Goal: Ask a question: Seek information or help from site administrators or community

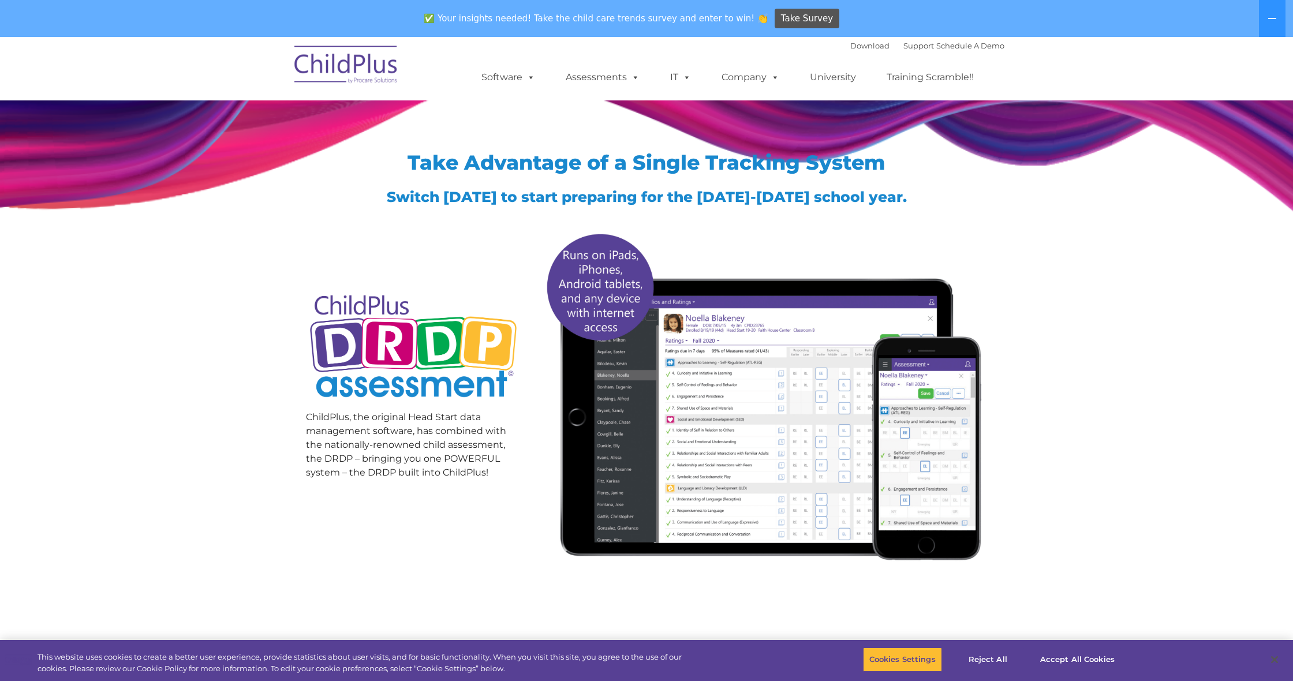
click at [364, 68] on img at bounding box center [346, 67] width 115 height 58
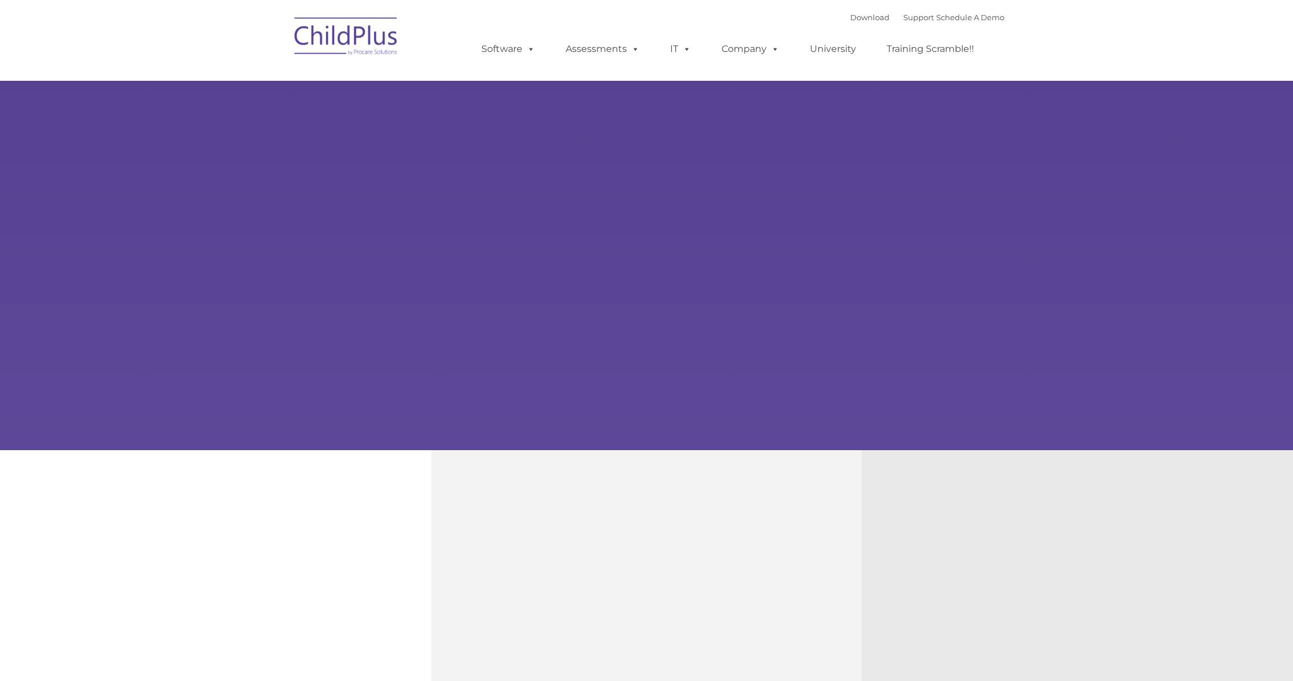
type input ""
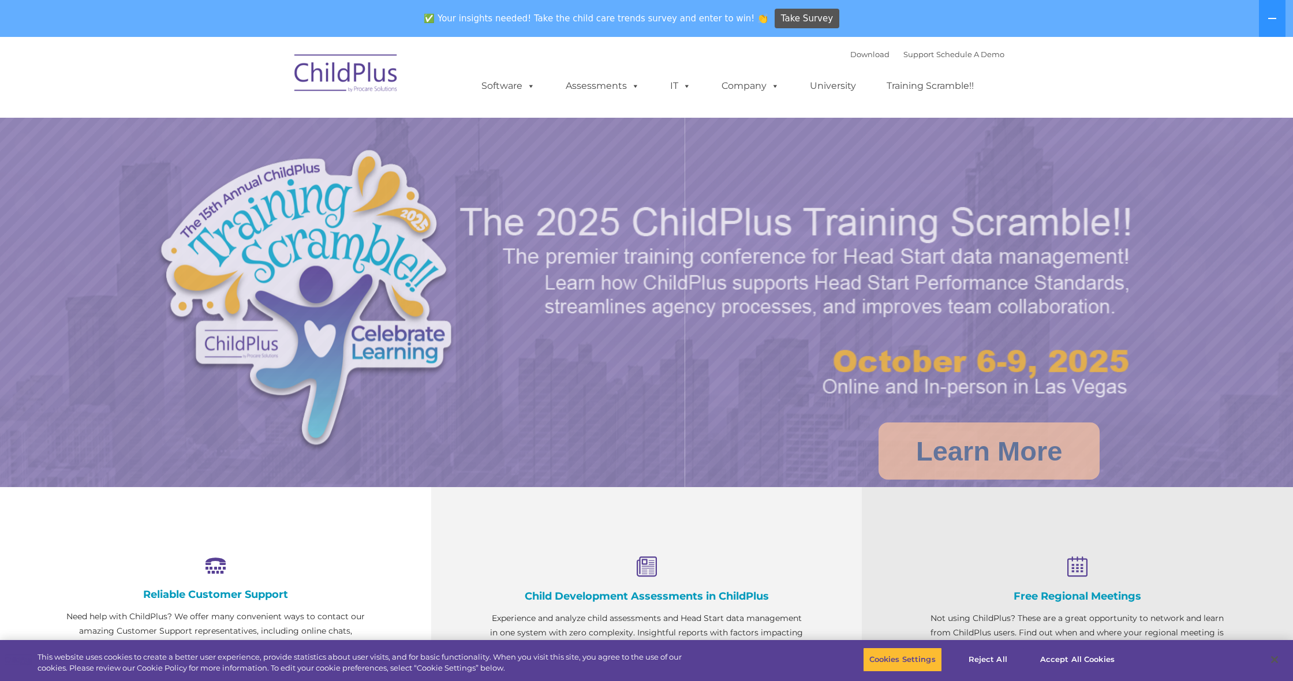
select select "MEDIUM"
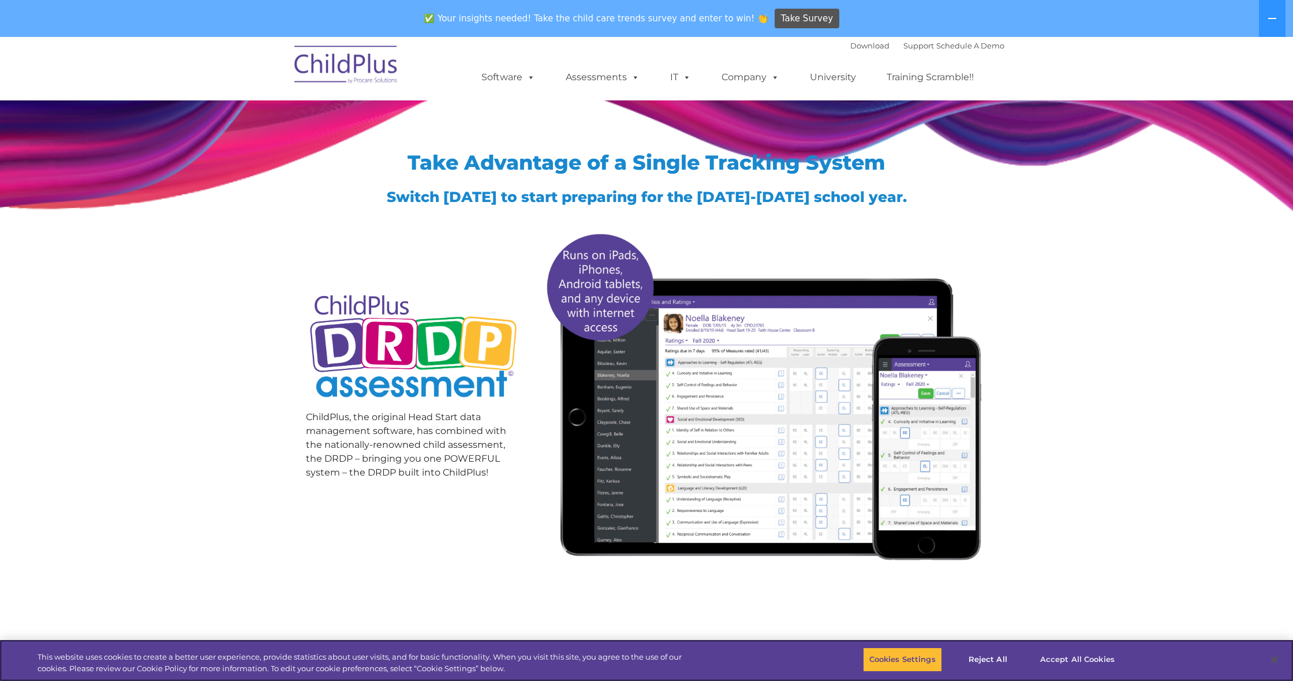
click at [1084, 653] on button "Accept All Cookies" at bounding box center [1077, 660] width 87 height 24
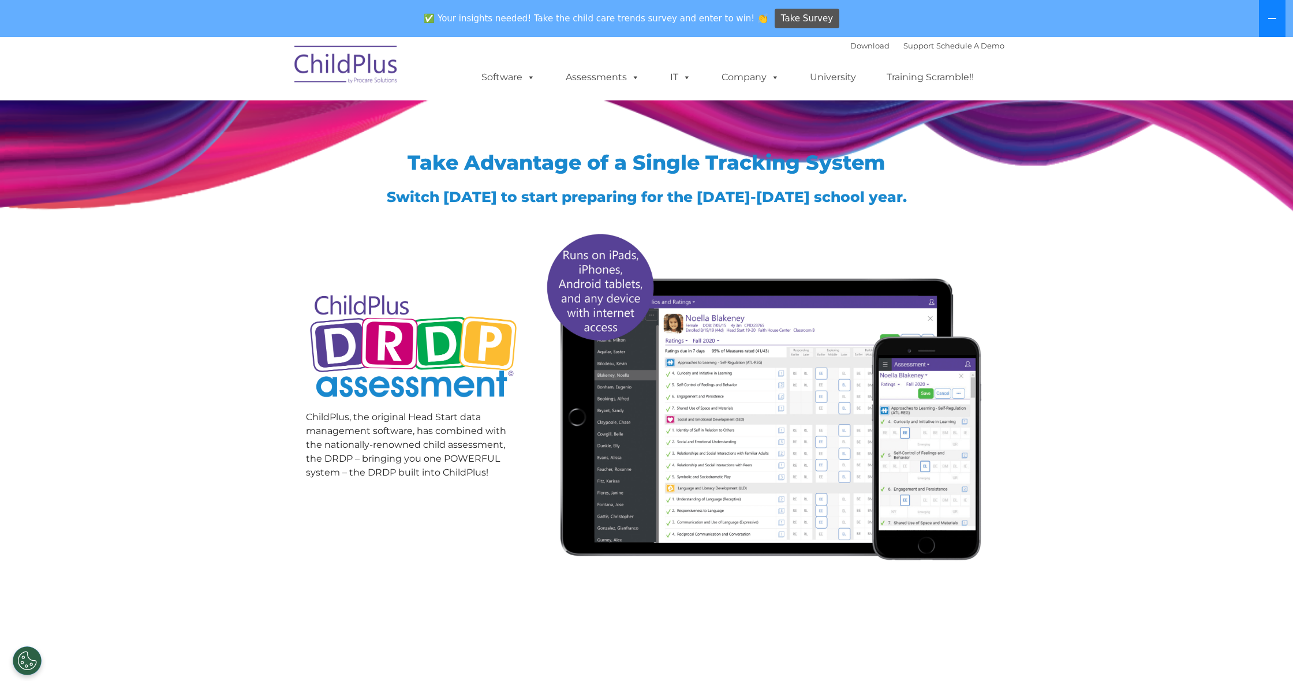
click at [1274, 14] on icon at bounding box center [1272, 18] width 9 height 9
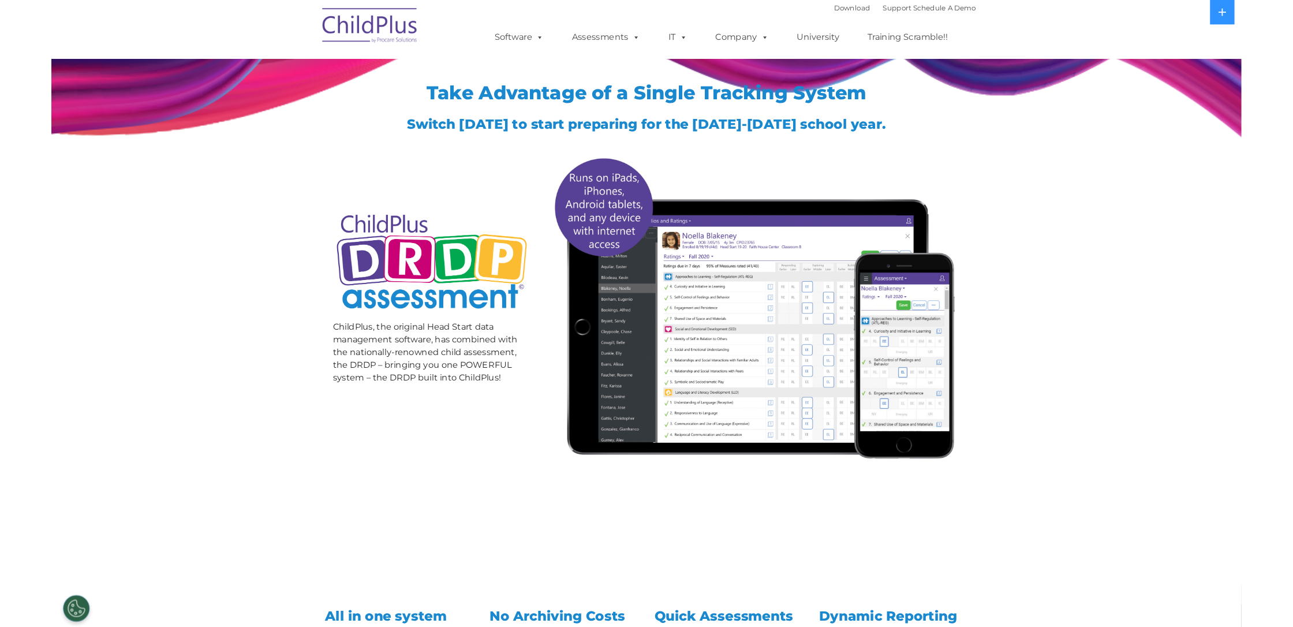
scroll to position [23, 0]
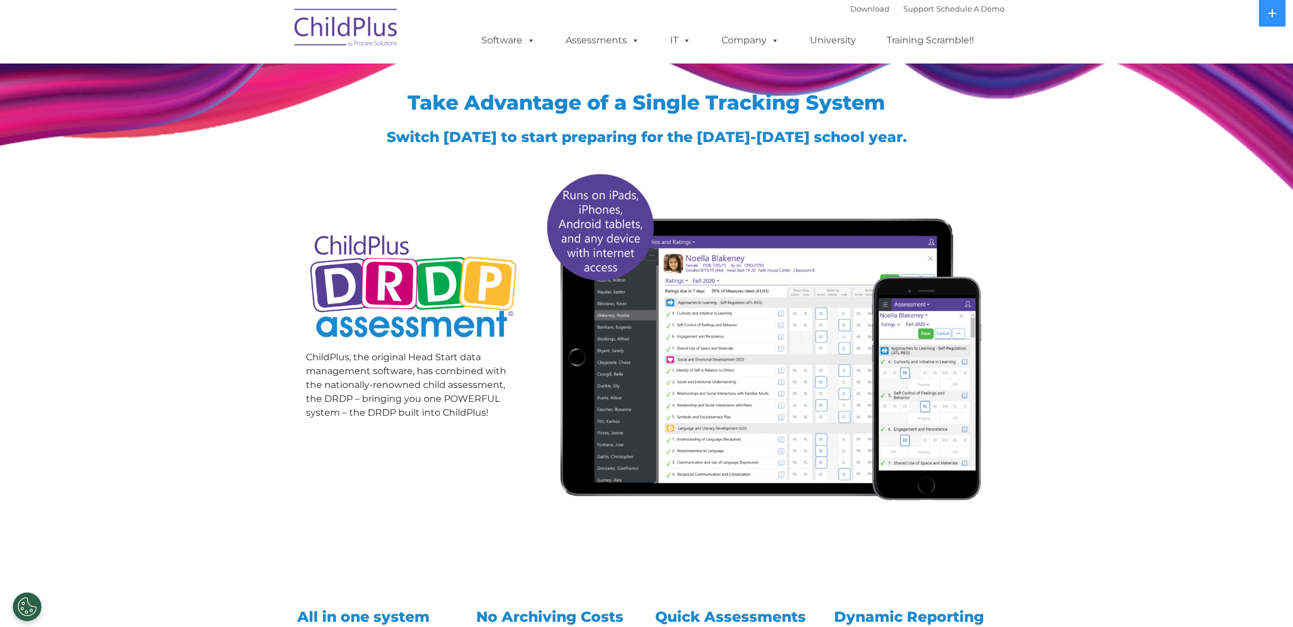
click at [850, 3] on div "Download Support | Schedule A Demo " at bounding box center [927, 8] width 154 height 17
click at [850, 6] on link "Download" at bounding box center [869, 8] width 39 height 9
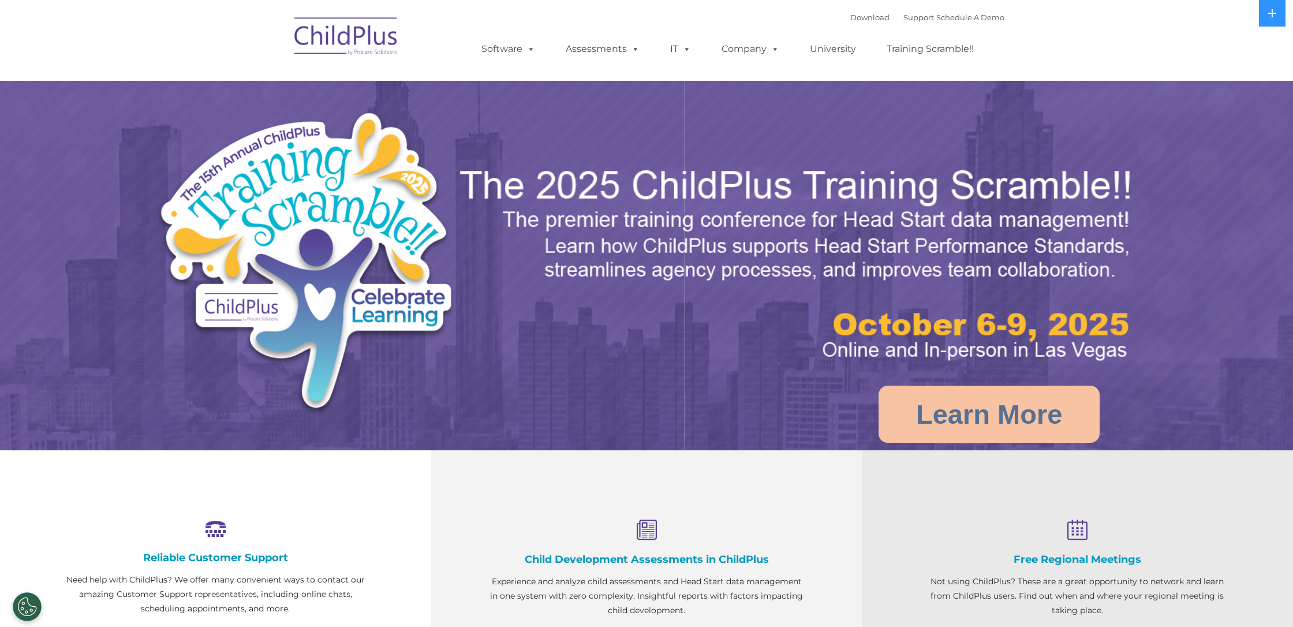
select select "MEDIUM"
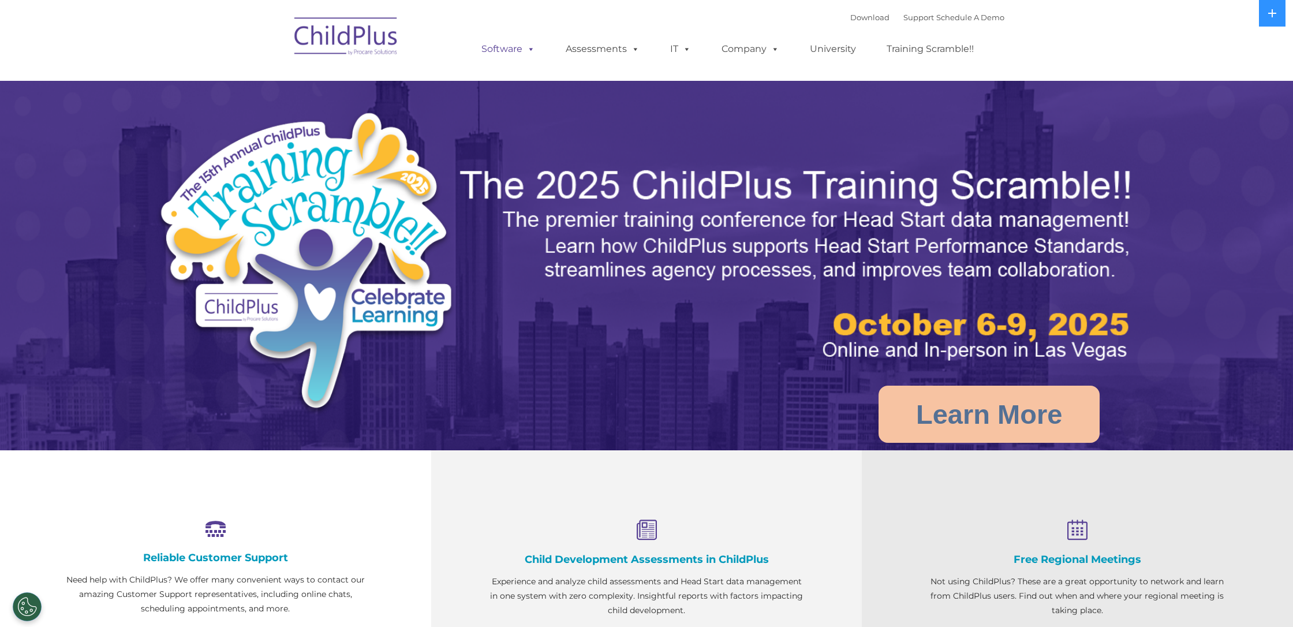
click at [530, 44] on span at bounding box center [528, 48] width 13 height 11
click at [530, 48] on span at bounding box center [528, 48] width 13 height 11
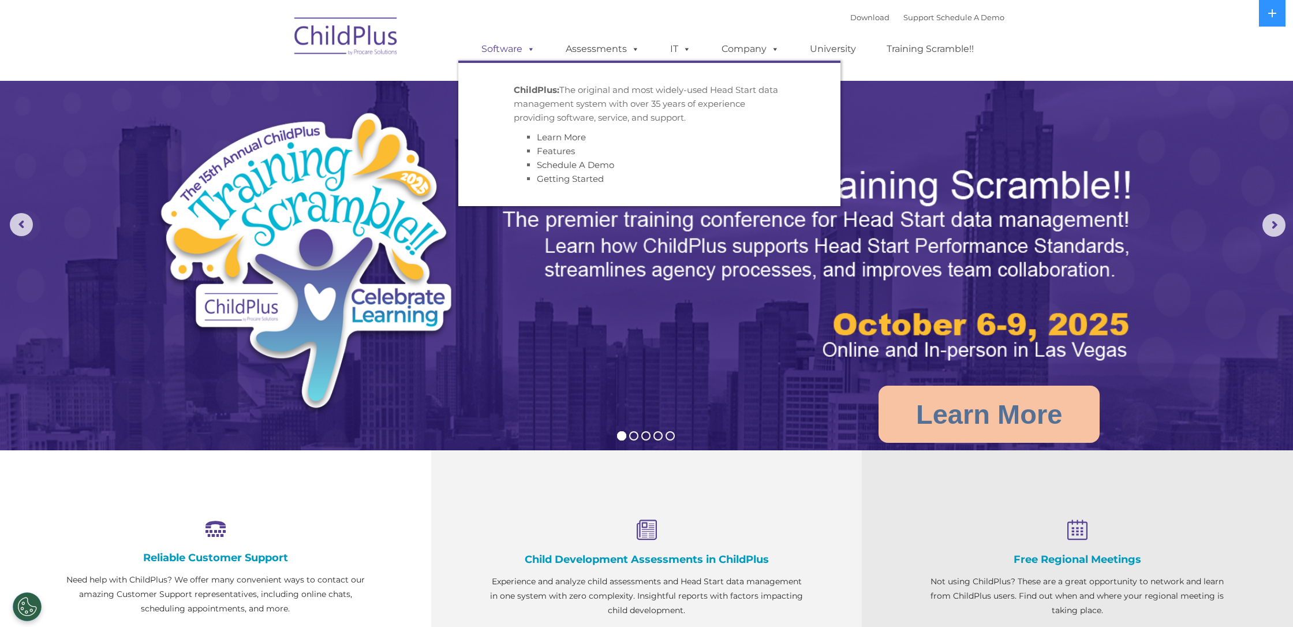
click at [522, 48] on span at bounding box center [528, 48] width 13 height 11
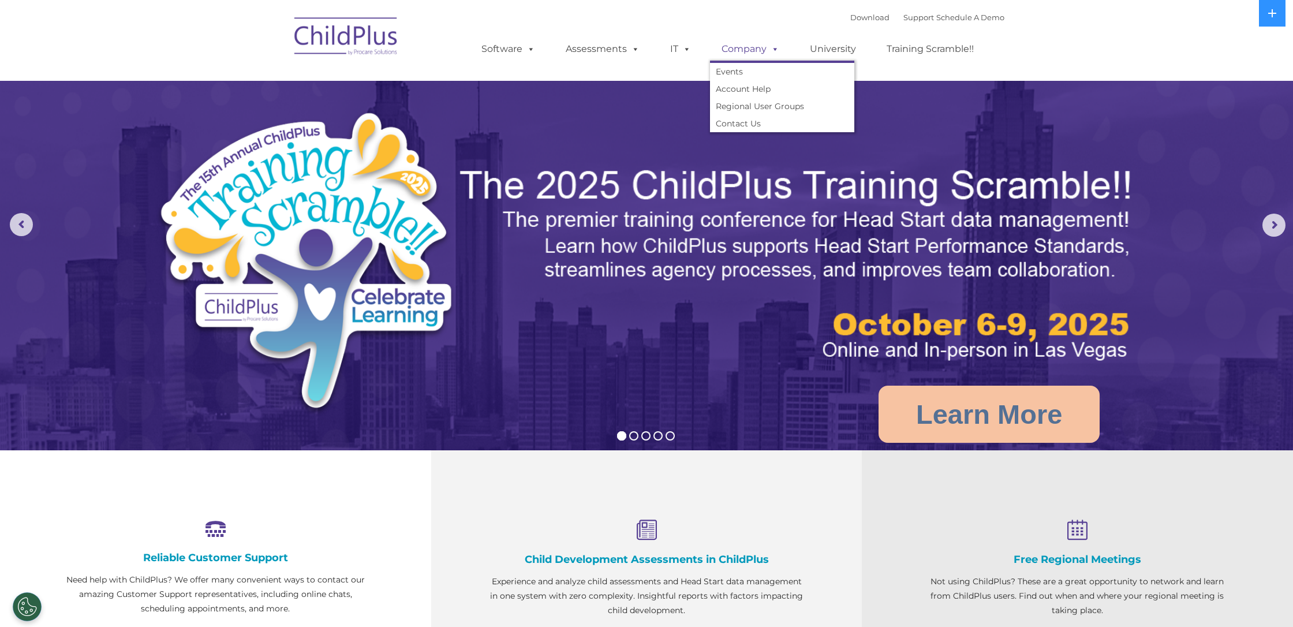
click at [757, 47] on link "Company" at bounding box center [750, 49] width 81 height 23
click at [753, 89] on link "Account Help" at bounding box center [782, 88] width 144 height 17
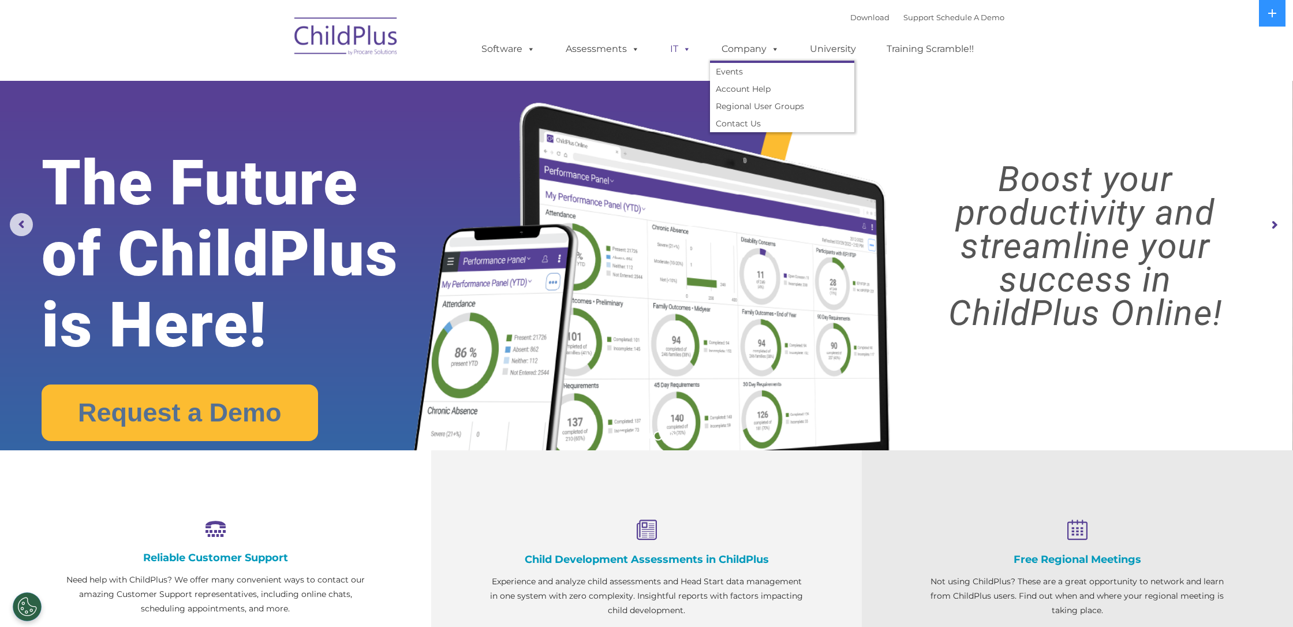
click at [678, 48] on span at bounding box center [684, 48] width 13 height 11
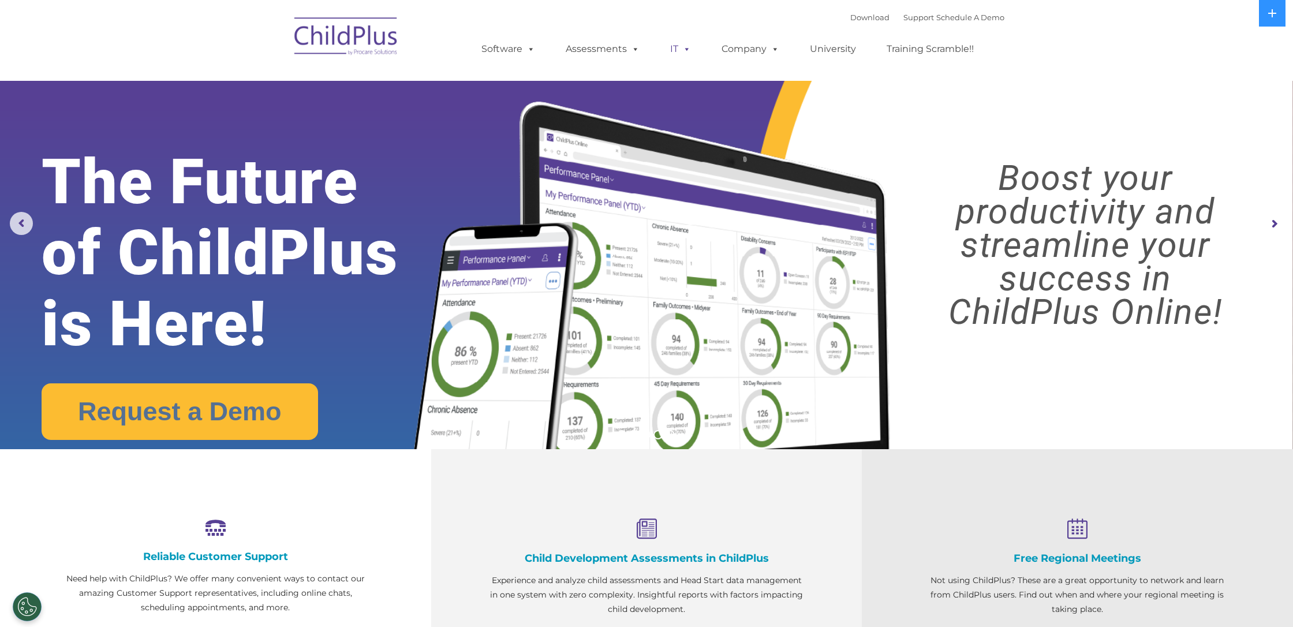
click at [688, 48] on span at bounding box center [684, 48] width 13 height 11
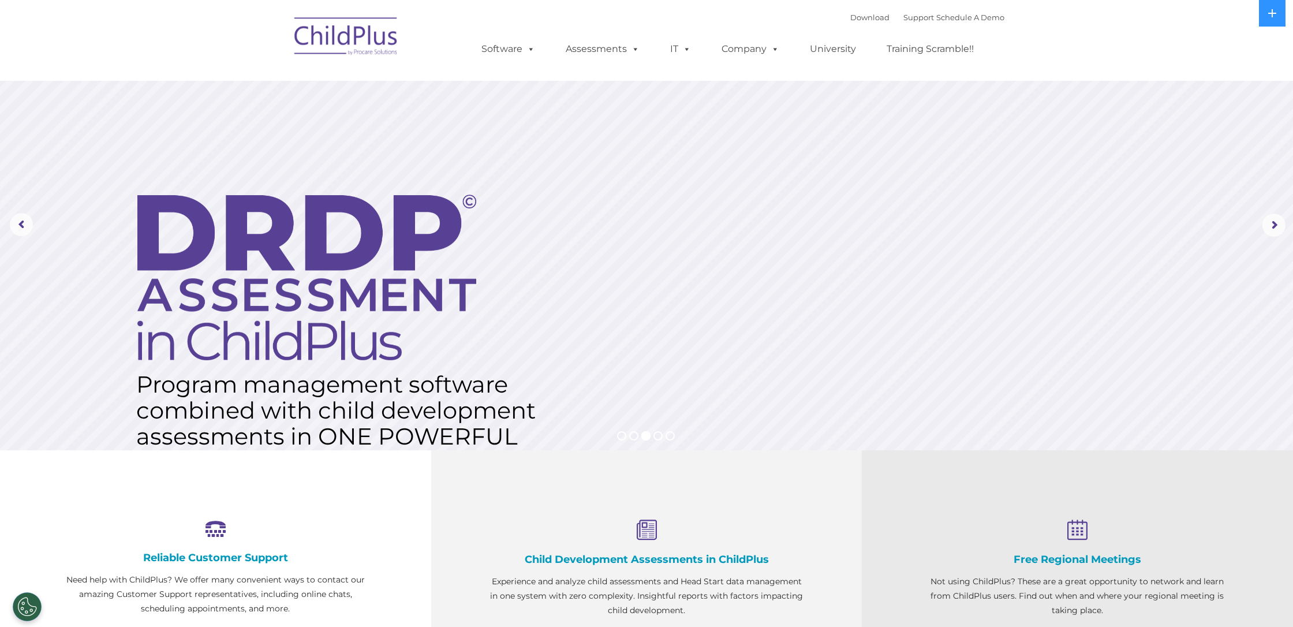
scroll to position [0, 0]
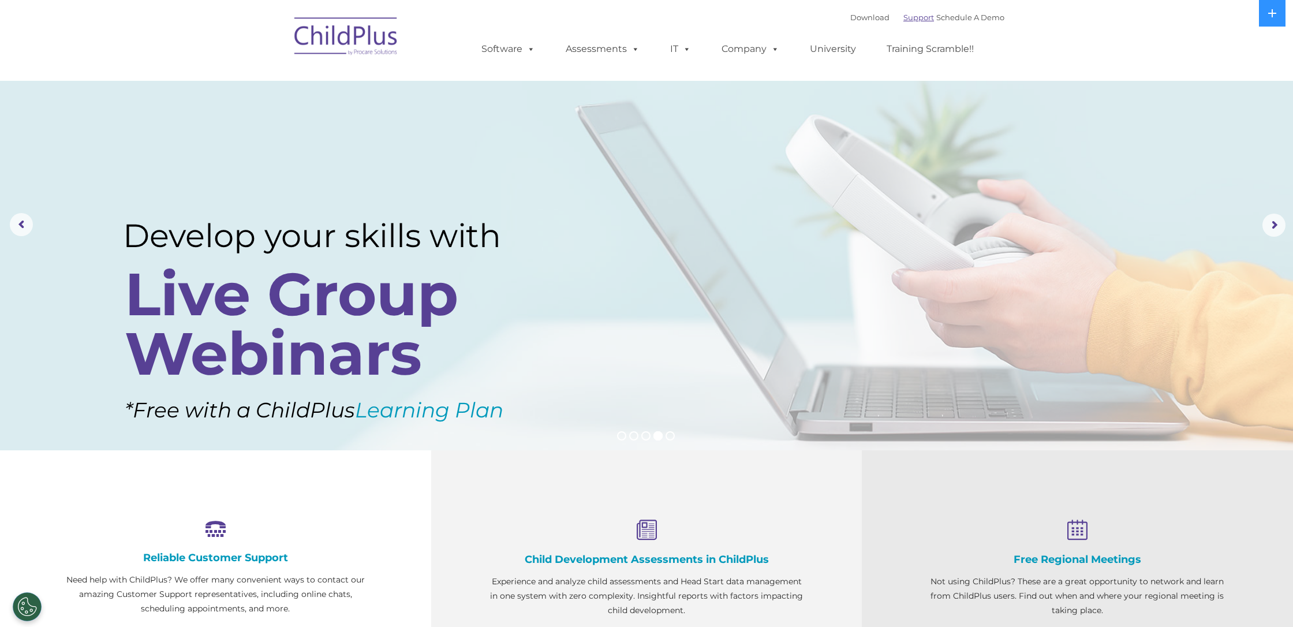
click at [903, 21] on link "Support" at bounding box center [918, 17] width 31 height 9
click at [337, 40] on img at bounding box center [346, 38] width 115 height 58
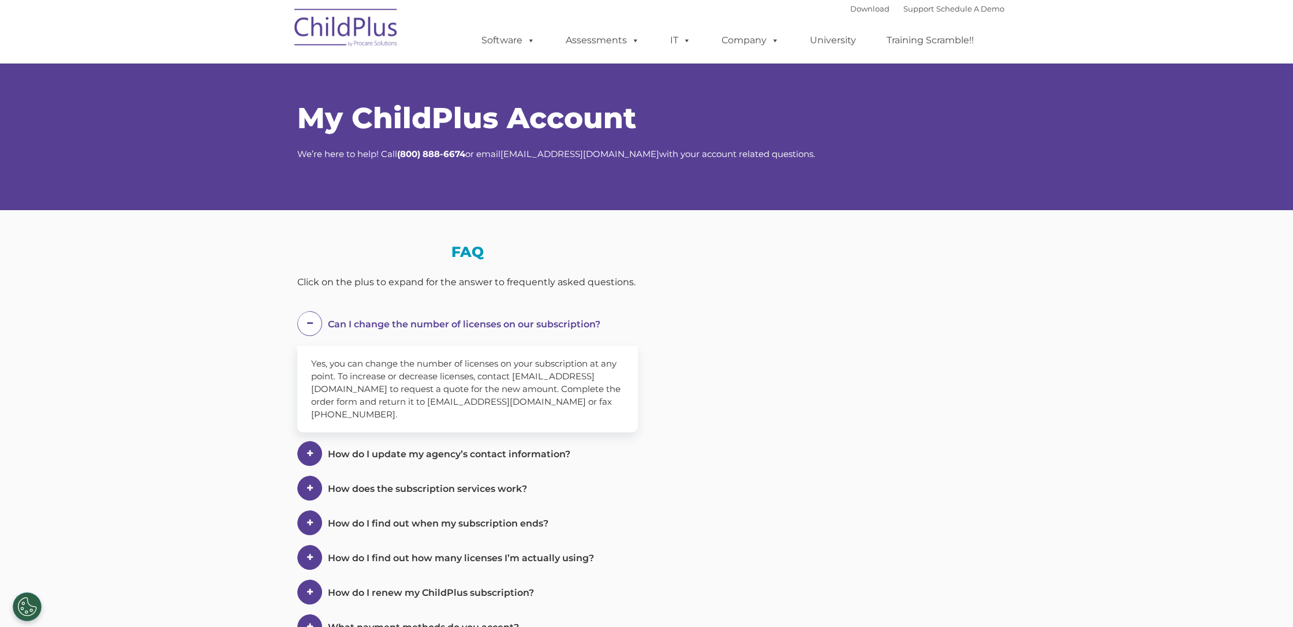
select select "MEDIUM"
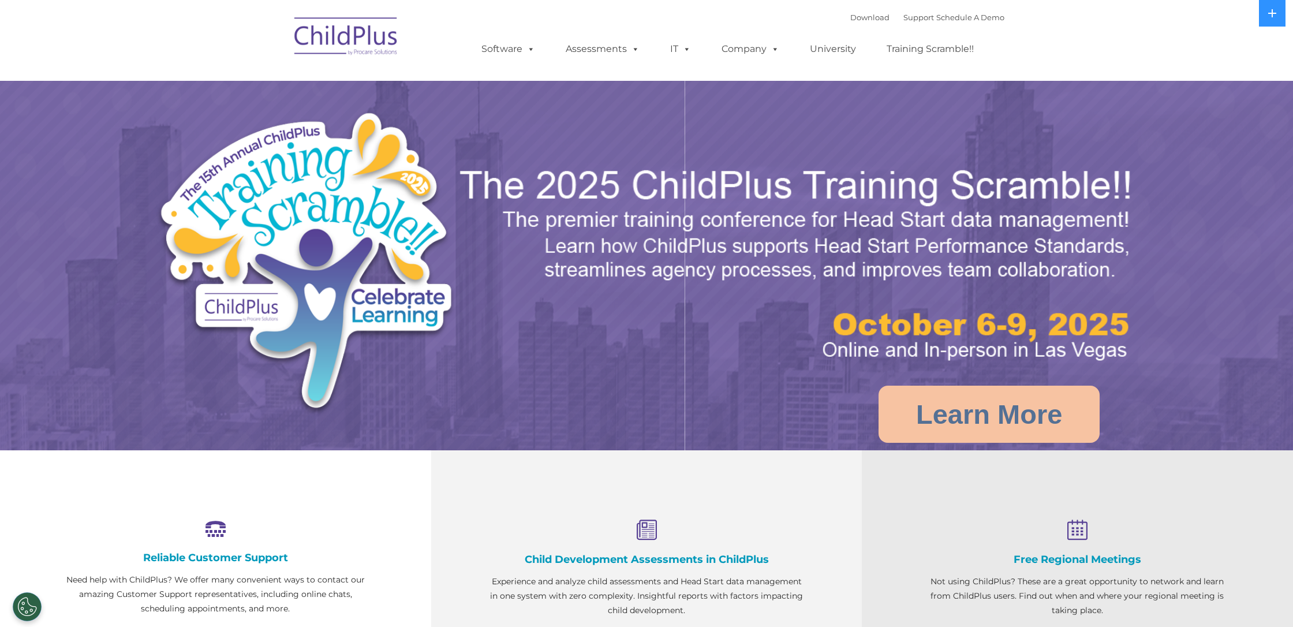
select select "MEDIUM"
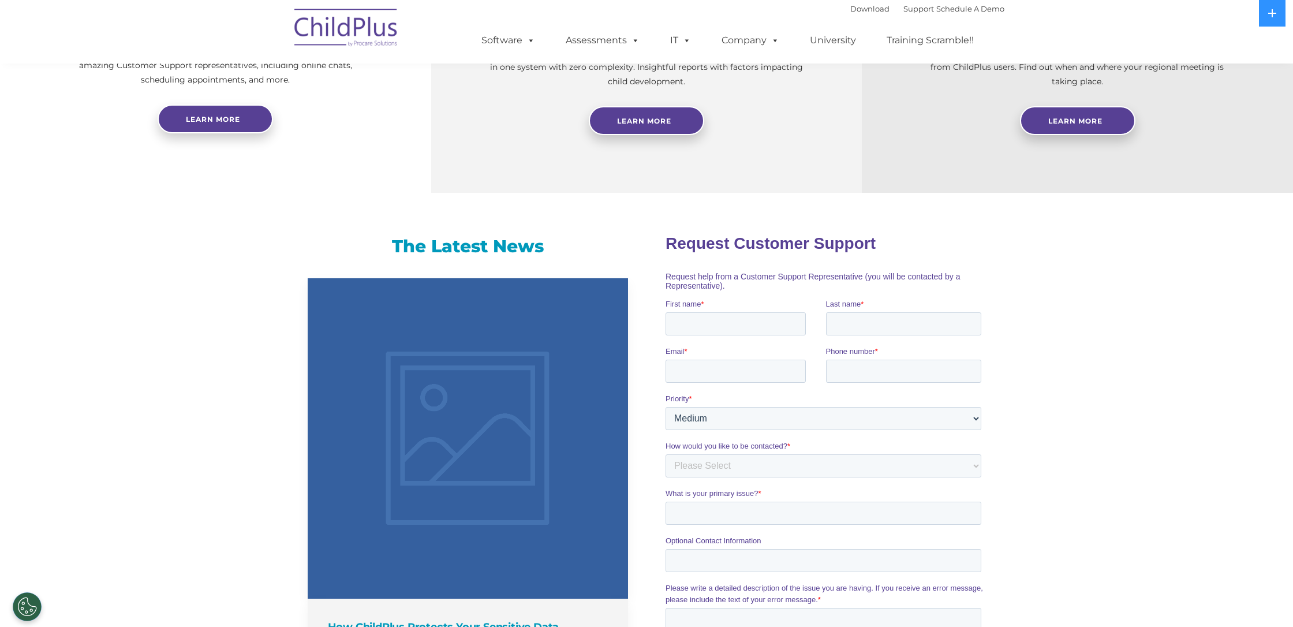
scroll to position [529, 0]
drag, startPoint x: 707, startPoint y: 321, endPoint x: 713, endPoint y: 324, distance: 7.0
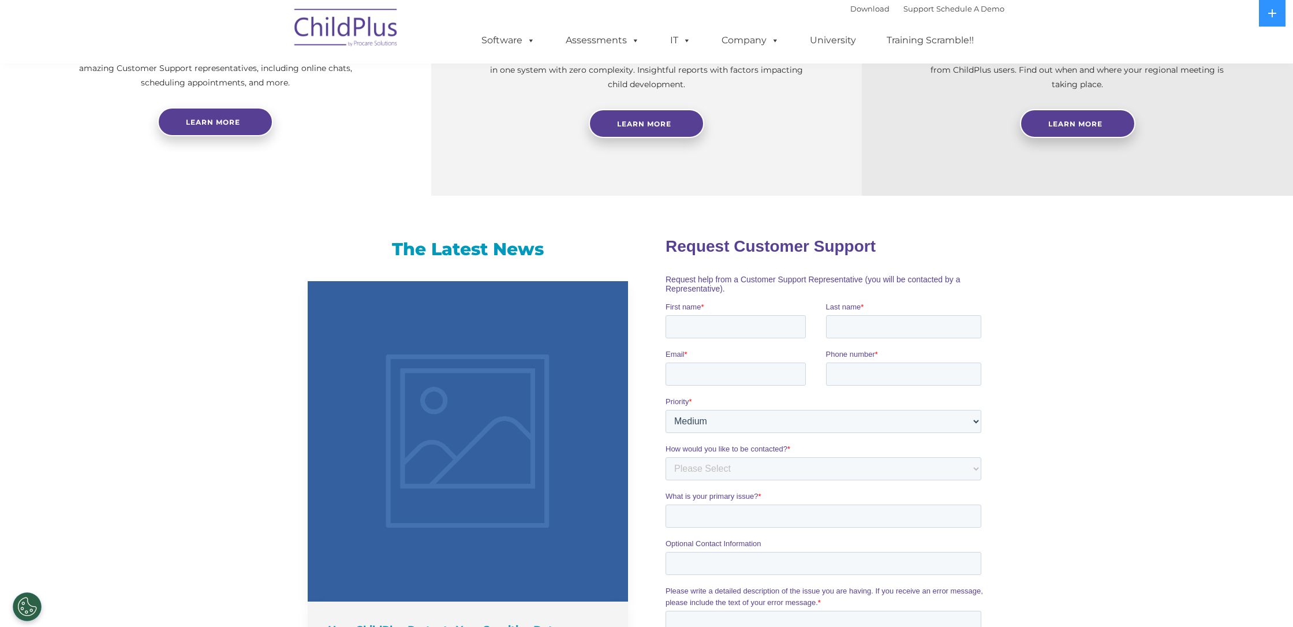
click at [728, 283] on p "Request help from a Customer Support Representative (you will be contacted by a…" at bounding box center [825, 283] width 320 height 18
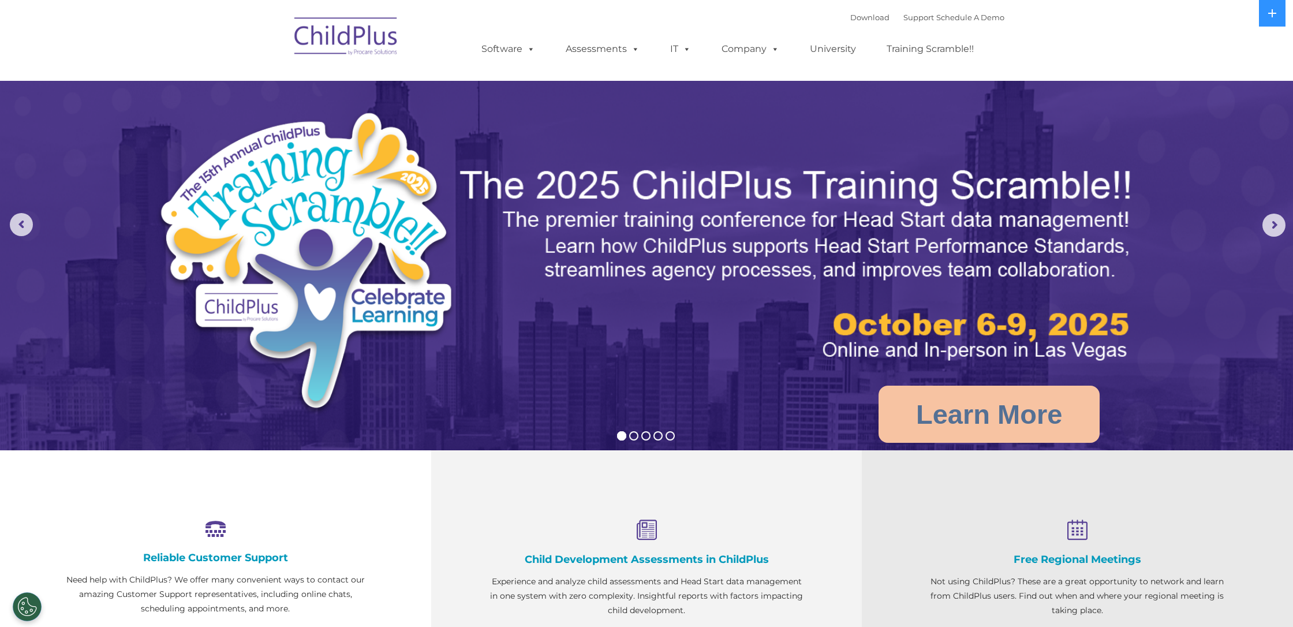
scroll to position [0, 0]
